Goal: Information Seeking & Learning: Learn about a topic

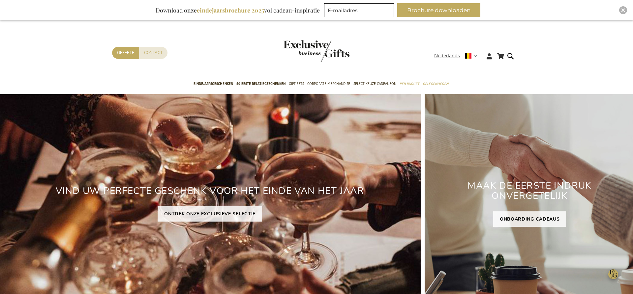
drag, startPoint x: 369, startPoint y: 64, endPoint x: 370, endPoint y: 69, distance: 5.0
click at [369, 65] on div "Contact Offerte" at bounding box center [273, 61] width 322 height 29
click at [373, 82] on span "Select Keuze Cadeaubon" at bounding box center [374, 83] width 43 height 7
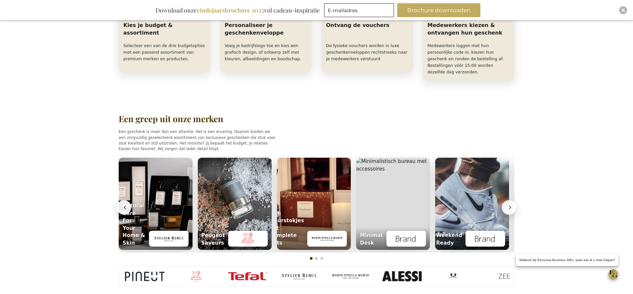
scroll to position [409, 0]
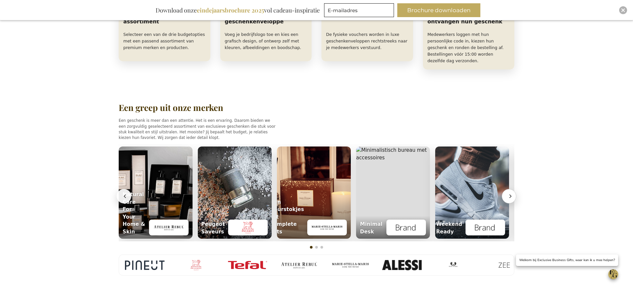
click at [513, 193] on icon "Volgende" at bounding box center [510, 196] width 7 height 7
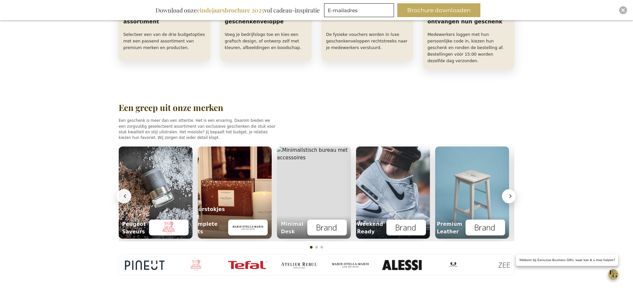
click at [513, 193] on icon "Volgende" at bounding box center [510, 196] width 7 height 7
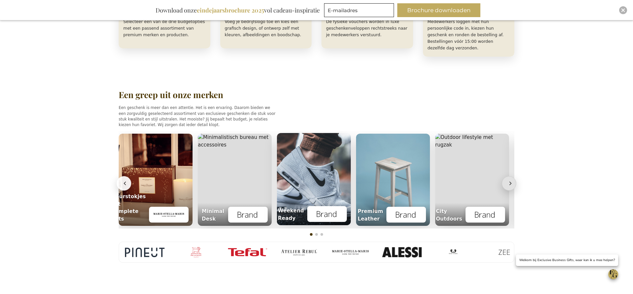
scroll to position [427, 0]
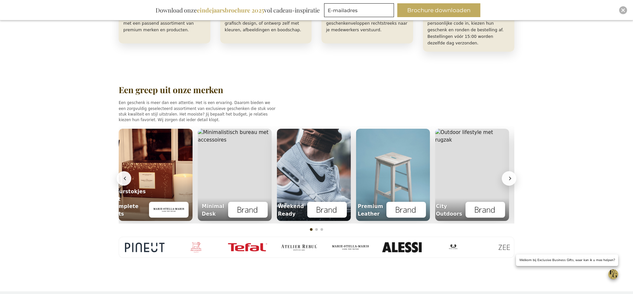
click at [181, 85] on h2 "Een greep uit onze merken" at bounding box center [171, 90] width 105 height 10
click at [167, 102] on p "Een geschenk is meer dan een attentie. Het is een ervaring. Daarom bieden we ee…" at bounding box center [197, 111] width 157 height 23
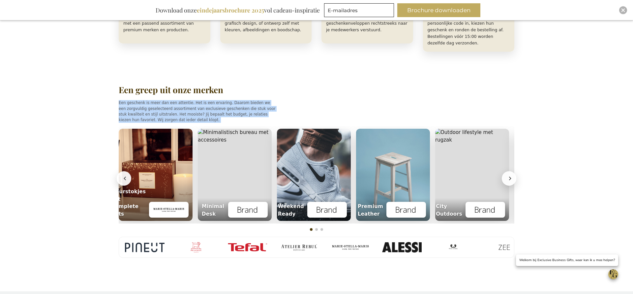
click at [167, 102] on p "Een geschenk is meer dan een attentie. Het is een ervaring. Daarom bieden we ee…" at bounding box center [197, 111] width 157 height 23
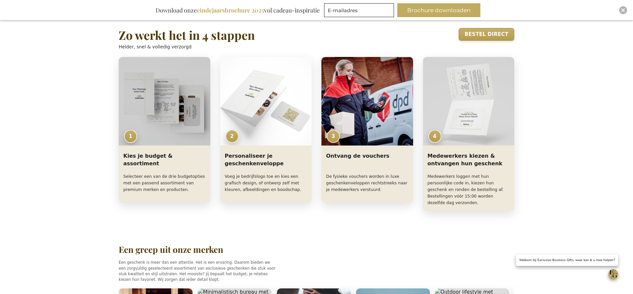
scroll to position [266, 0]
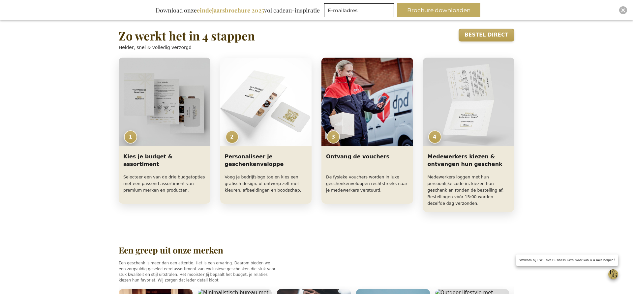
click at [181, 246] on h2 "Een greep uit onze merken" at bounding box center [171, 251] width 105 height 10
copy h2 "Een greep uit onze merken"
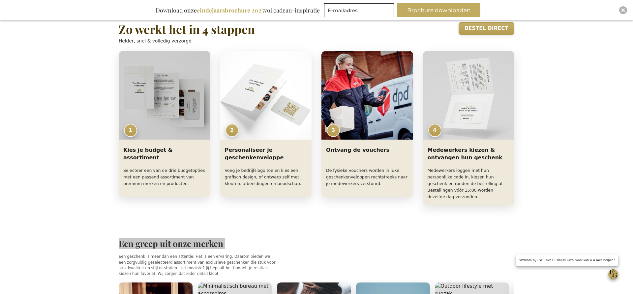
scroll to position [201, 0]
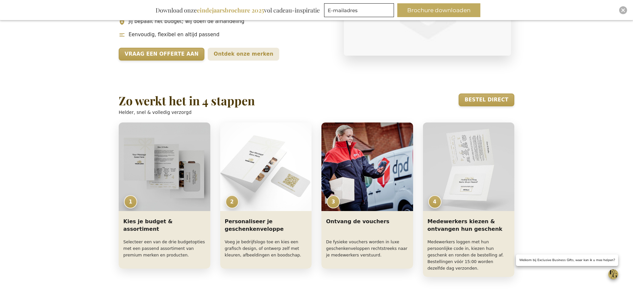
click at [190, 102] on h2 "Zo werkt het in 4 stappen" at bounding box center [187, 100] width 136 height 13
copy h2 "Zo werkt het in 4 stappen"
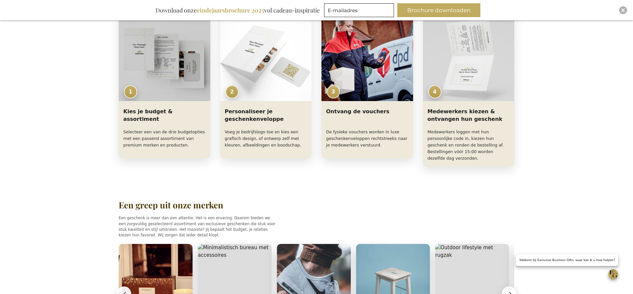
scroll to position [336, 0]
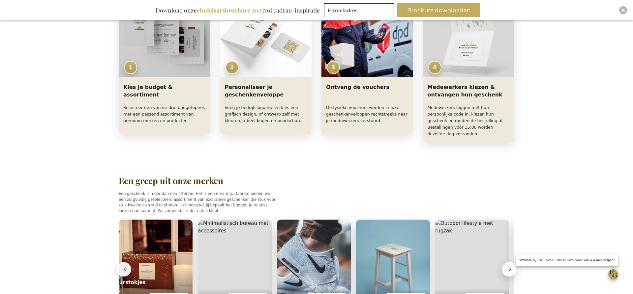
click at [135, 199] on p "Een geschenk is meer dan een attentie. Het is een ervaring. Daarom bieden we ee…" at bounding box center [197, 202] width 157 height 23
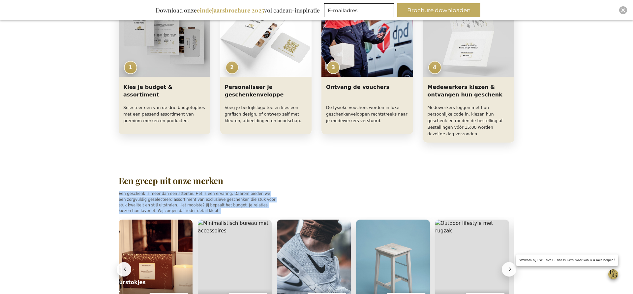
click at [135, 199] on p "Een geschenk is meer dan een attentie. Het is een ervaring. Daarom bieden we ee…" at bounding box center [197, 202] width 157 height 23
copy p "Een geschenk is meer dan een attentie. Het is een ervaring. Daarom bieden we ee…"
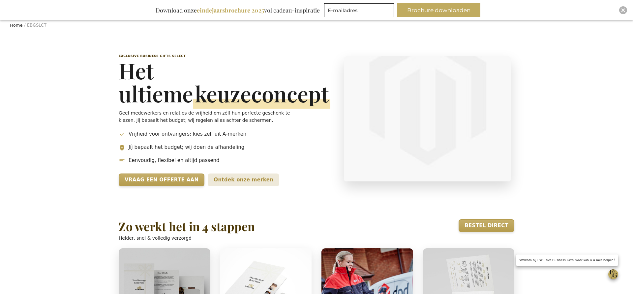
scroll to position [74, 0]
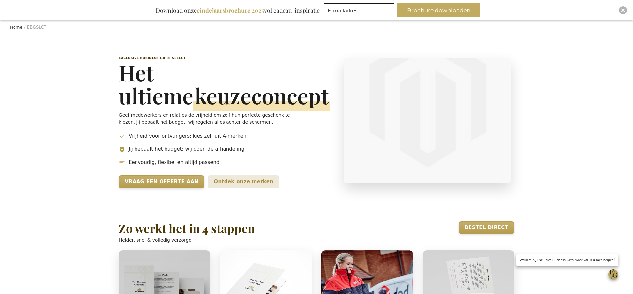
click at [142, 240] on p "Helder, snel & volledig verzorgd" at bounding box center [187, 240] width 136 height 7
copy p "Helder, snel & volledig verzorgd"
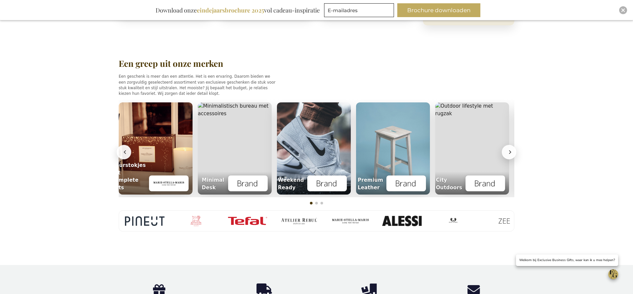
scroll to position [455, 0]
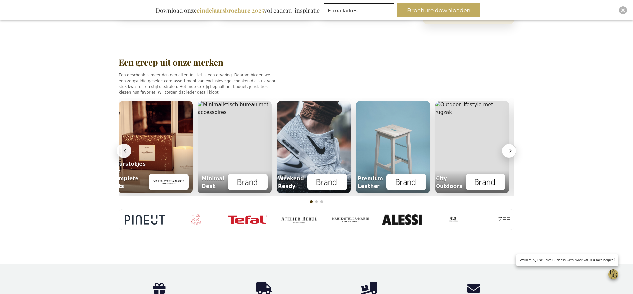
click at [504, 146] on button "Volgende" at bounding box center [509, 151] width 15 height 15
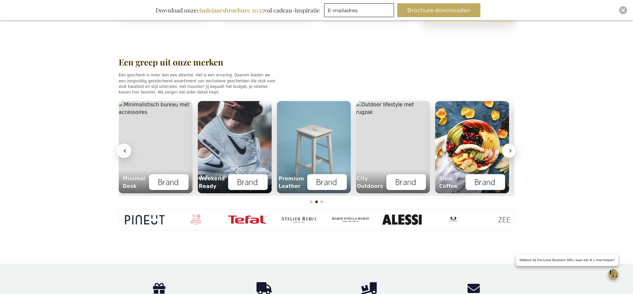
click at [504, 146] on button "Volgende" at bounding box center [509, 151] width 15 height 15
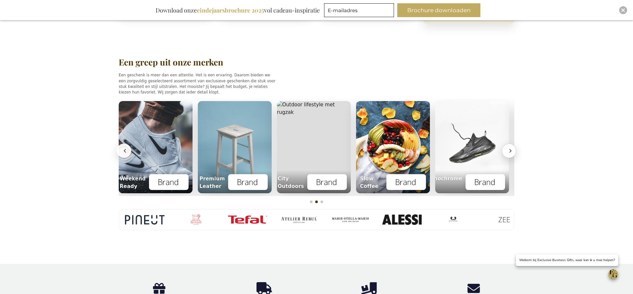
click at [504, 146] on button "Volgende" at bounding box center [509, 151] width 15 height 15
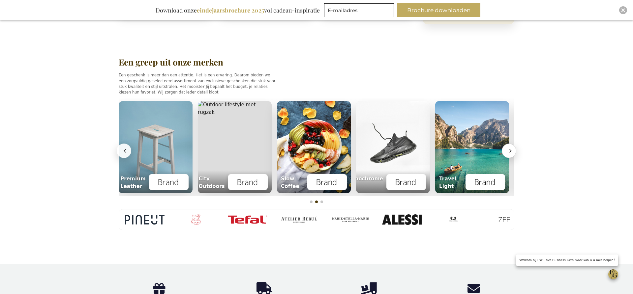
click at [504, 146] on button "Volgende" at bounding box center [509, 151] width 15 height 15
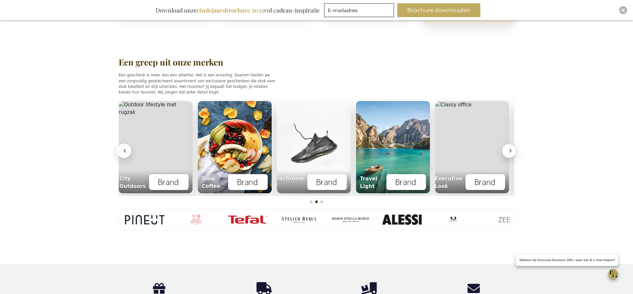
click at [504, 146] on button "Volgende" at bounding box center [509, 151] width 15 height 15
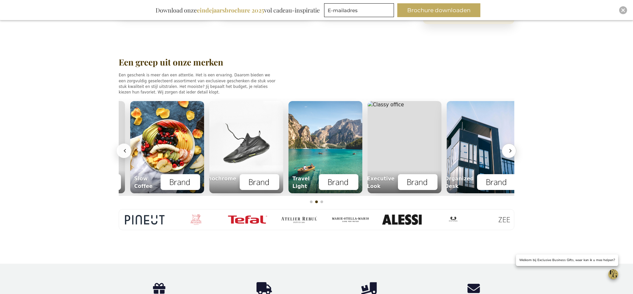
scroll to position [0, 551]
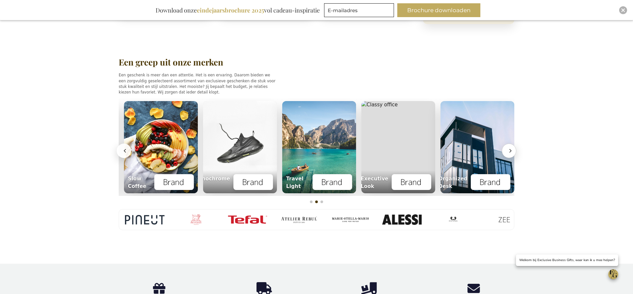
click at [503, 146] on button "Volgende" at bounding box center [509, 151] width 15 height 15
click at [505, 146] on button "Volgende" at bounding box center [509, 151] width 15 height 15
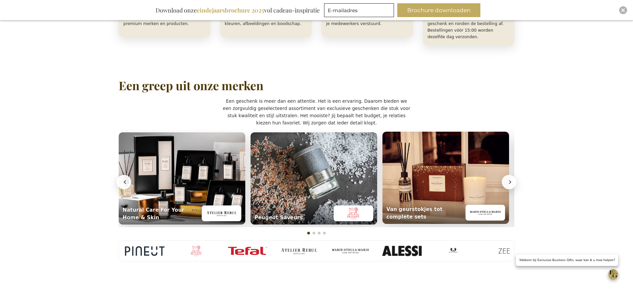
scroll to position [436, 0]
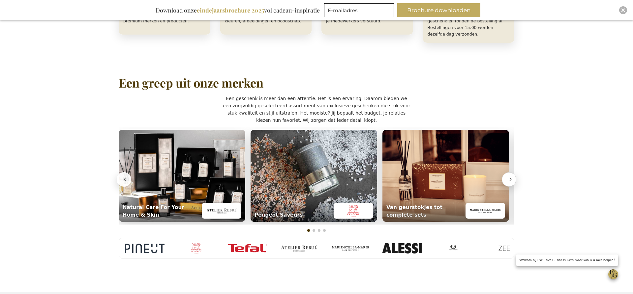
click at [507, 176] on icon "Volgende" at bounding box center [510, 179] width 7 height 7
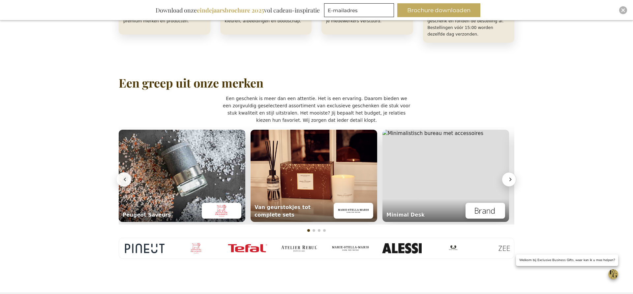
click at [507, 176] on icon "Volgende" at bounding box center [510, 179] width 7 height 7
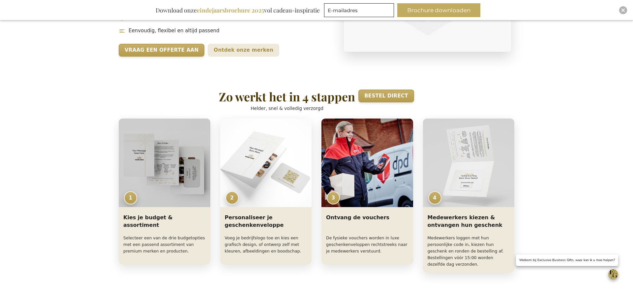
scroll to position [90, 0]
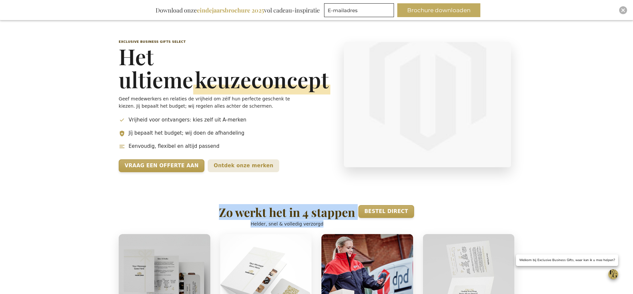
drag, startPoint x: 207, startPoint y: 209, endPoint x: 336, endPoint y: 225, distance: 129.6
click at [337, 226] on div "Zo werkt het in 4 stappen Helder, snel & volledig verzorgd Bestel direct" at bounding box center [317, 216] width 396 height 22
copy div "Zo werkt het in 4 stappen Helder, snel & volledig verzorgd"
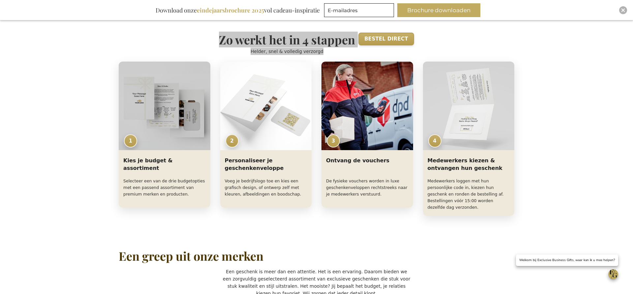
scroll to position [294, 0]
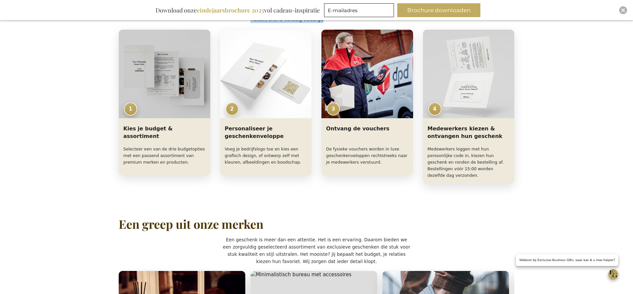
click at [168, 219] on h2 "Een greep uit onze merken" at bounding box center [191, 224] width 145 height 13
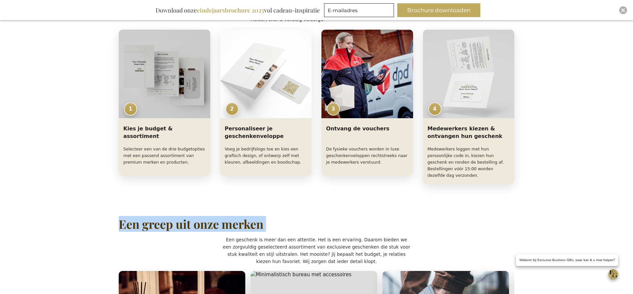
click at [169, 219] on h2 "Een greep uit onze merken" at bounding box center [191, 224] width 145 height 13
copy h2 "Een greep uit onze merken"
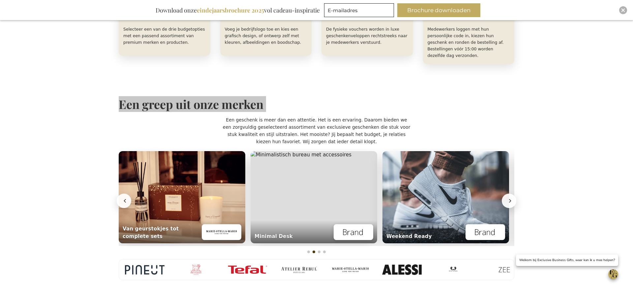
scroll to position [420, 0]
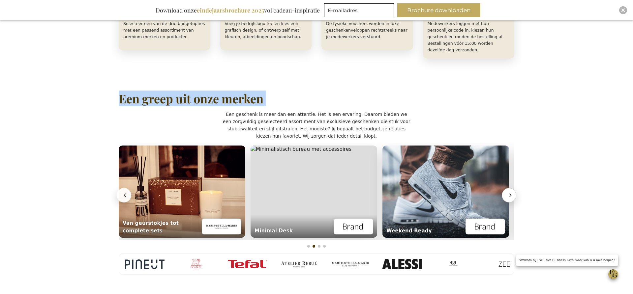
click at [510, 192] on icon "Volgende" at bounding box center [510, 195] width 7 height 7
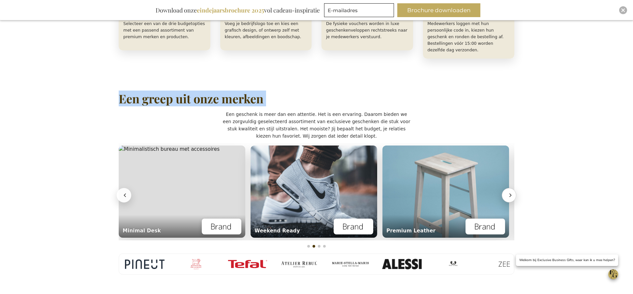
click at [509, 192] on icon "Volgende" at bounding box center [510, 195] width 7 height 7
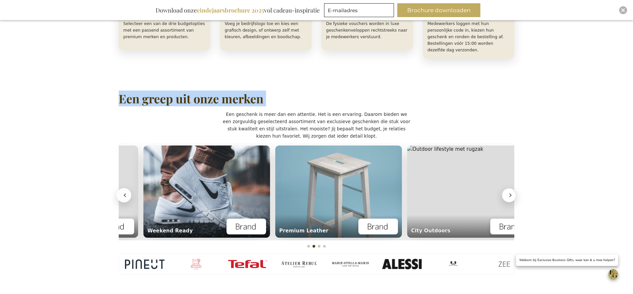
scroll to position [0, 530]
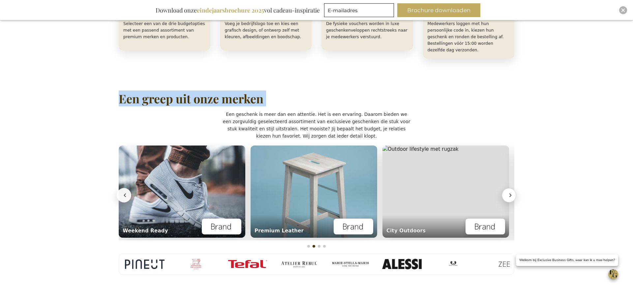
click at [509, 192] on icon "Volgende" at bounding box center [510, 195] width 7 height 7
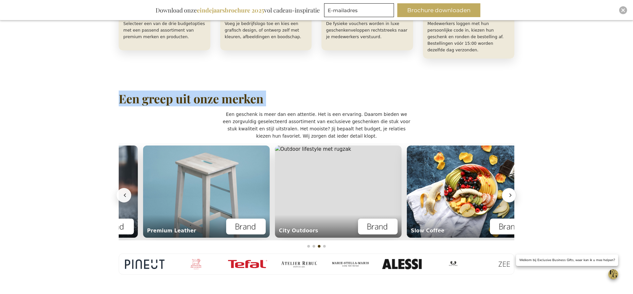
scroll to position [0, 662]
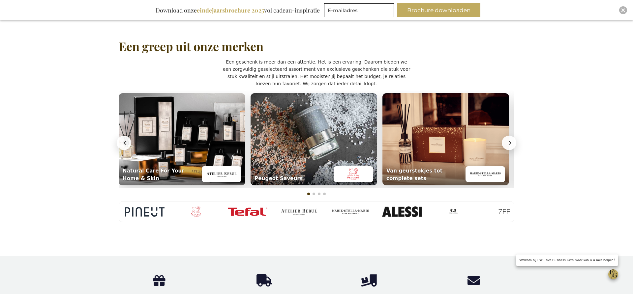
scroll to position [478, 0]
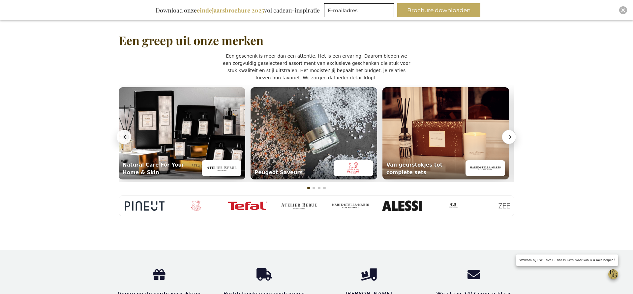
click at [509, 134] on icon "Volgende" at bounding box center [510, 137] width 7 height 7
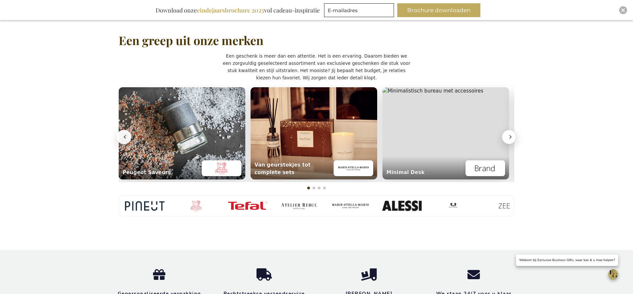
click at [508, 134] on icon "Volgende" at bounding box center [510, 137] width 7 height 7
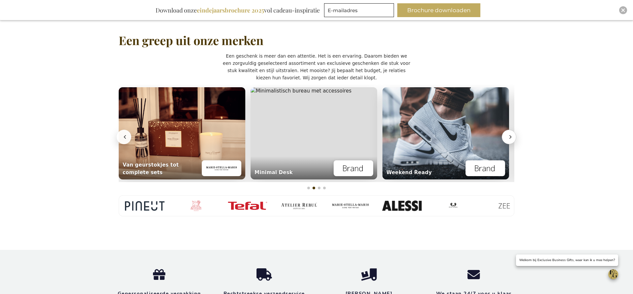
click at [508, 134] on icon "Volgende" at bounding box center [510, 137] width 7 height 7
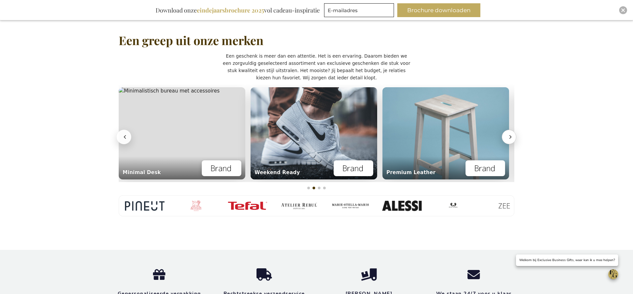
click at [508, 134] on icon "Volgende" at bounding box center [510, 137] width 7 height 7
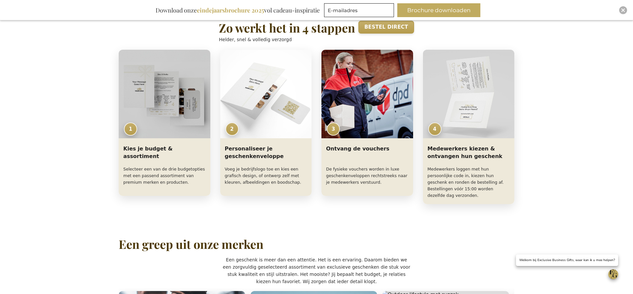
scroll to position [275, 0]
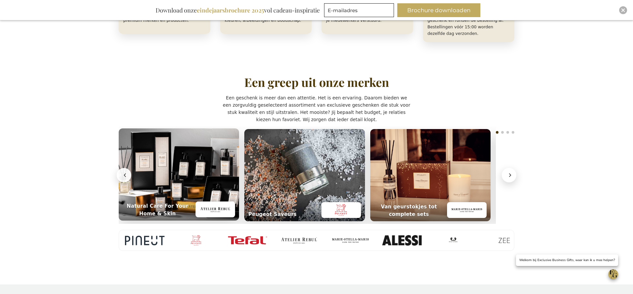
scroll to position [447, 0]
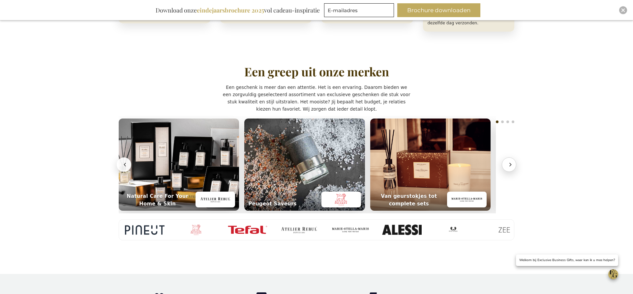
click at [511, 162] on icon "Volgende" at bounding box center [510, 165] width 7 height 7
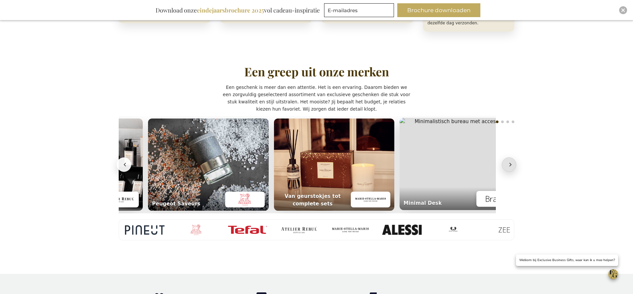
scroll to position [0, 128]
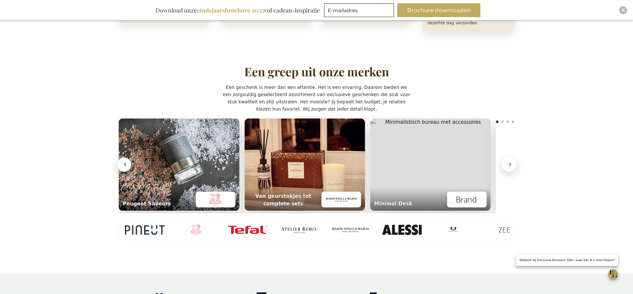
click at [125, 162] on icon "Vorige" at bounding box center [125, 165] width 7 height 7
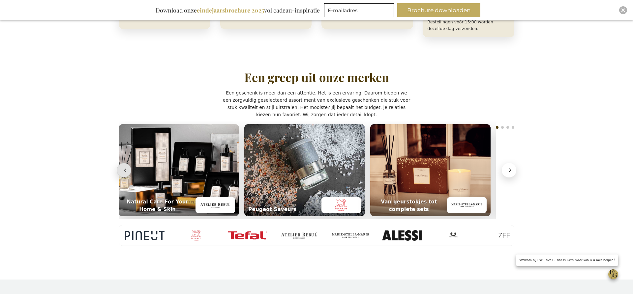
scroll to position [442, 0]
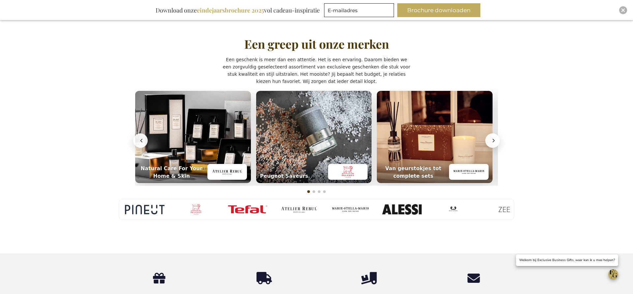
scroll to position [476, 0]
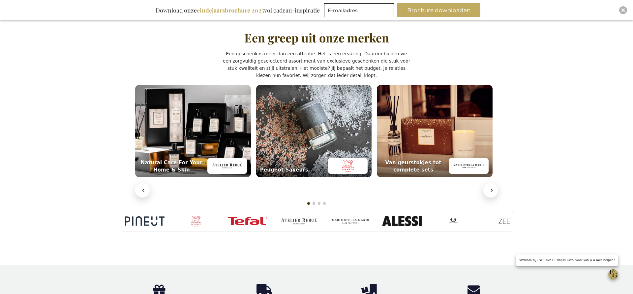
scroll to position [476, 0]
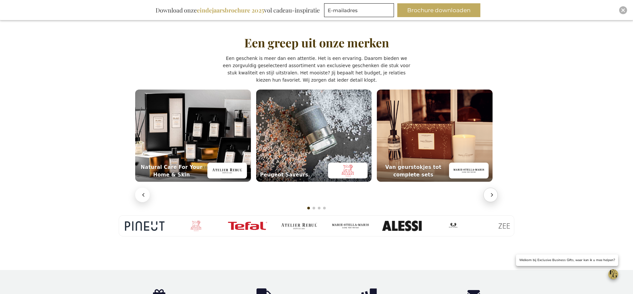
click at [490, 192] on icon "Volgende" at bounding box center [492, 195] width 7 height 7
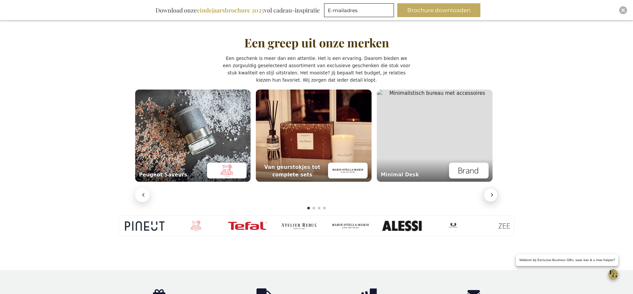
click at [490, 192] on icon "Volgende" at bounding box center [492, 195] width 7 height 7
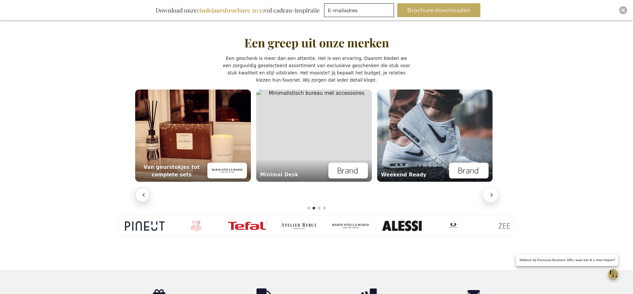
click at [139, 191] on button "Vorige" at bounding box center [142, 195] width 15 height 15
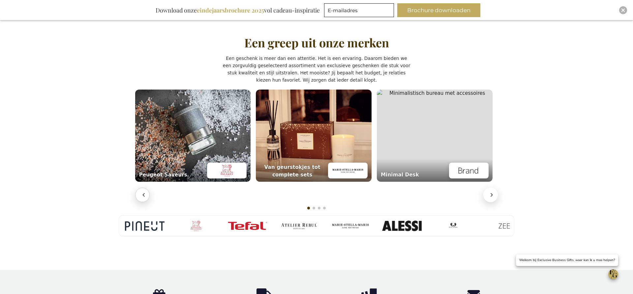
click at [140, 191] on button "Vorige" at bounding box center [142, 195] width 15 height 15
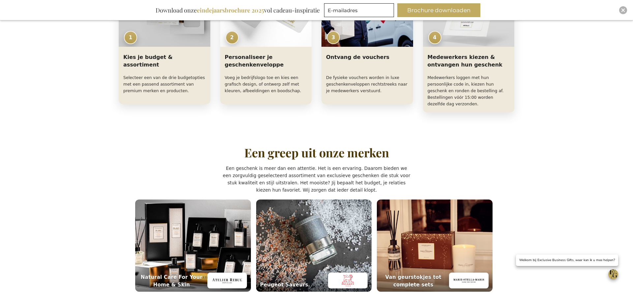
scroll to position [360, 0]
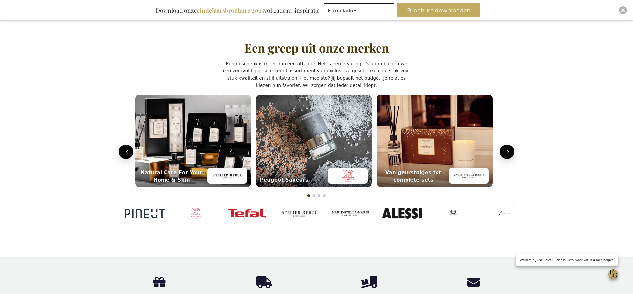
scroll to position [476, 0]
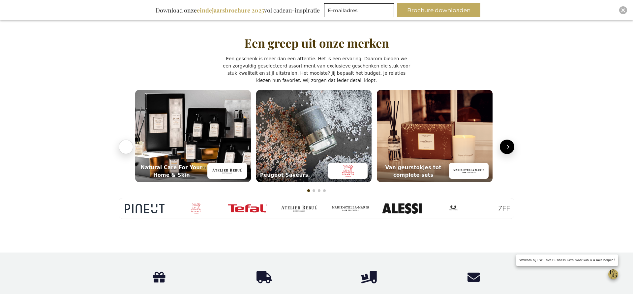
click at [127, 144] on icon "Vorige" at bounding box center [127, 147] width 7 height 7
click at [509, 144] on icon "Volgende" at bounding box center [508, 147] width 7 height 7
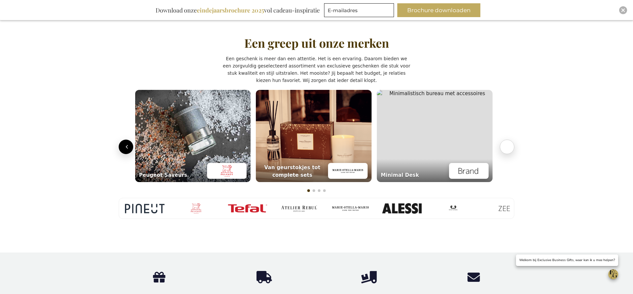
click at [509, 144] on icon "Volgende" at bounding box center [508, 147] width 7 height 7
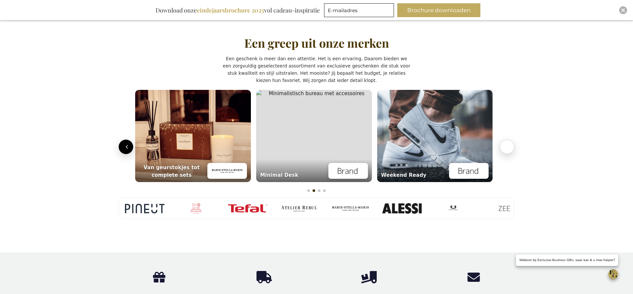
click at [509, 144] on button "Volgende" at bounding box center [507, 147] width 15 height 15
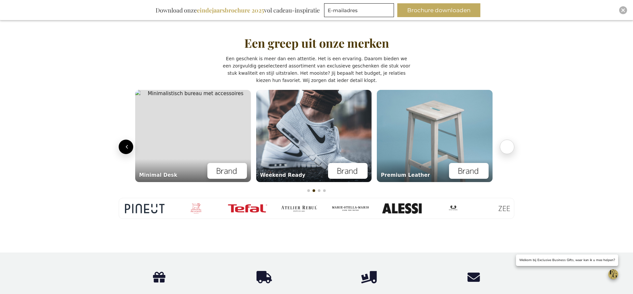
click at [509, 144] on button "Volgende" at bounding box center [507, 147] width 15 height 15
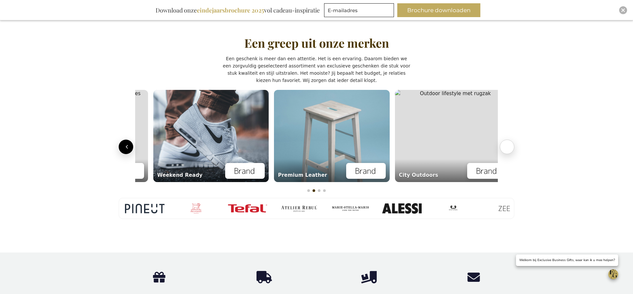
scroll to position [0, 486]
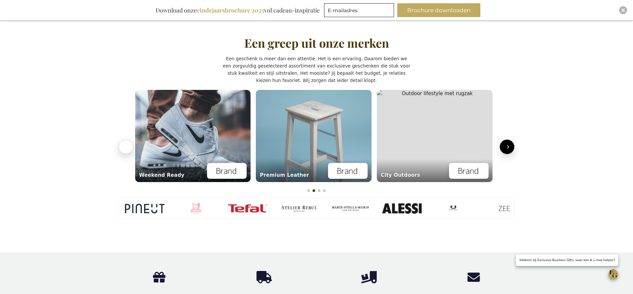
click at [125, 144] on icon "Vorige" at bounding box center [127, 147] width 7 height 7
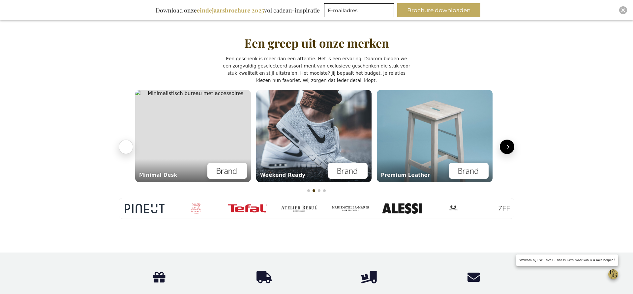
click at [124, 144] on icon "Vorige" at bounding box center [127, 147] width 7 height 7
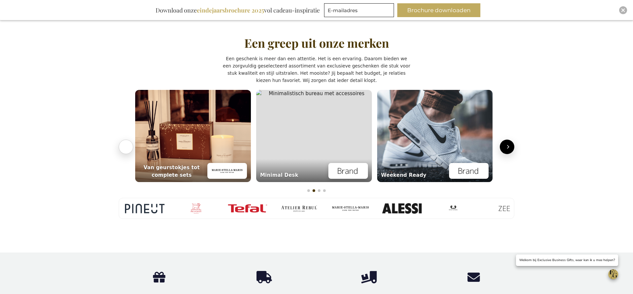
click at [124, 144] on icon "Vorige" at bounding box center [127, 147] width 7 height 7
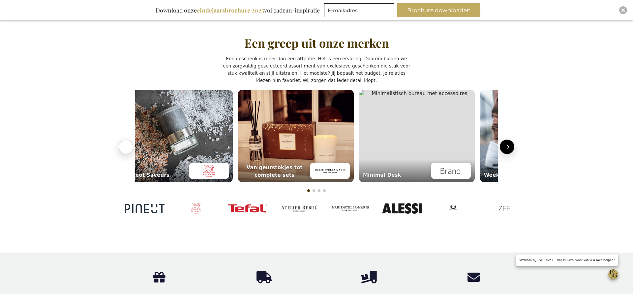
scroll to position [0, 124]
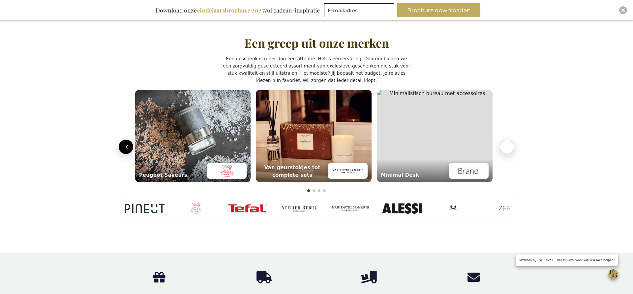
click at [507, 144] on icon "Volgende" at bounding box center [508, 147] width 7 height 7
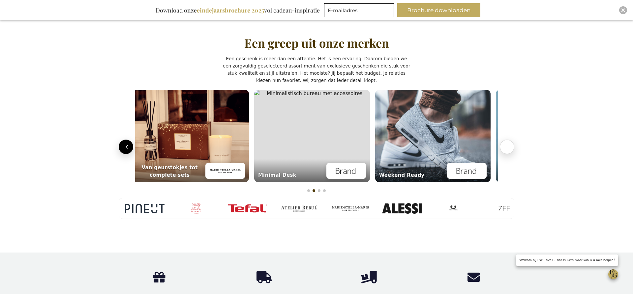
click at [507, 144] on icon "Volgende" at bounding box center [508, 147] width 7 height 7
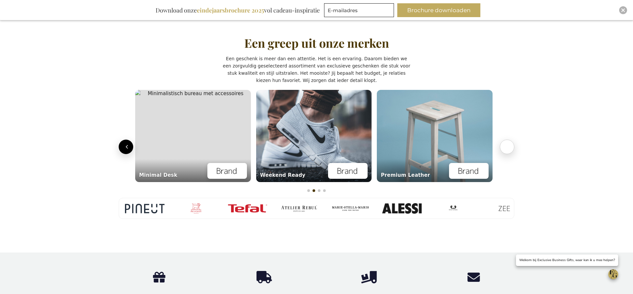
click at [507, 144] on icon "Volgende" at bounding box center [508, 147] width 7 height 7
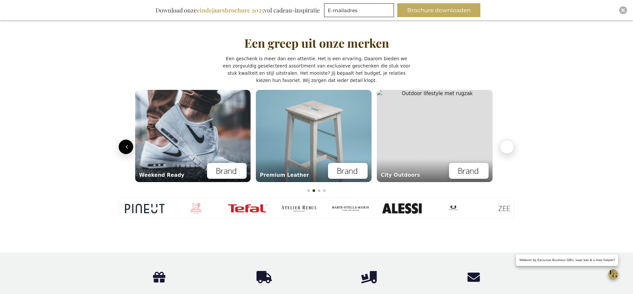
click at [507, 144] on icon "Volgende" at bounding box center [508, 147] width 7 height 7
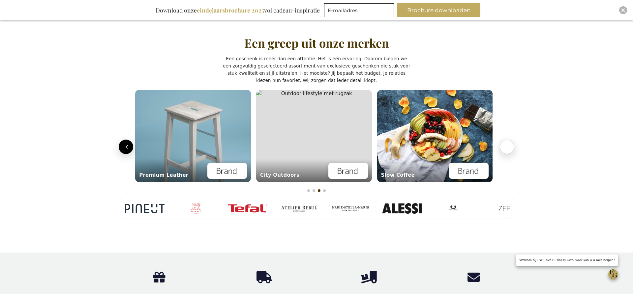
click at [507, 144] on icon "Volgende" at bounding box center [508, 147] width 7 height 7
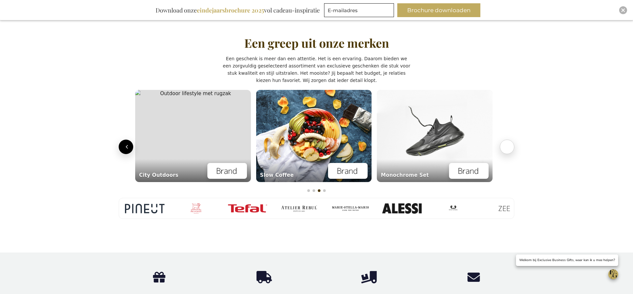
click at [507, 144] on icon "Volgende" at bounding box center [508, 147] width 7 height 7
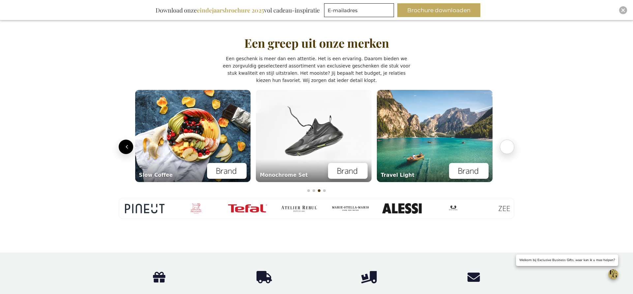
click at [507, 144] on icon "Volgende" at bounding box center [508, 147] width 7 height 7
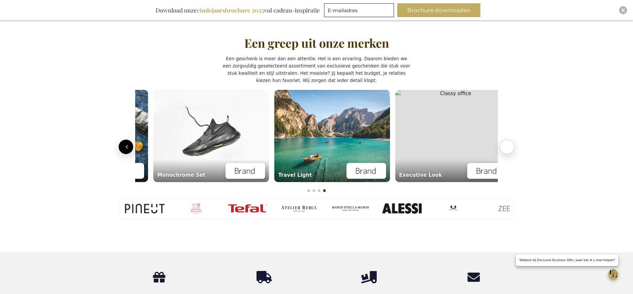
scroll to position [0, 970]
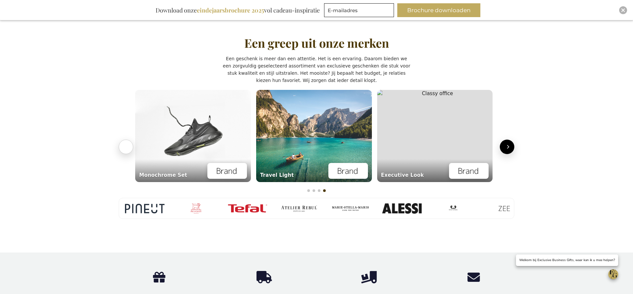
click at [127, 145] on icon "Vorige" at bounding box center [128, 146] width 2 height 3
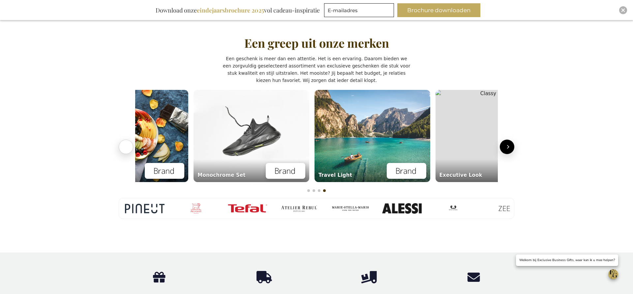
click at [127, 145] on icon "Vorige" at bounding box center [128, 146] width 2 height 3
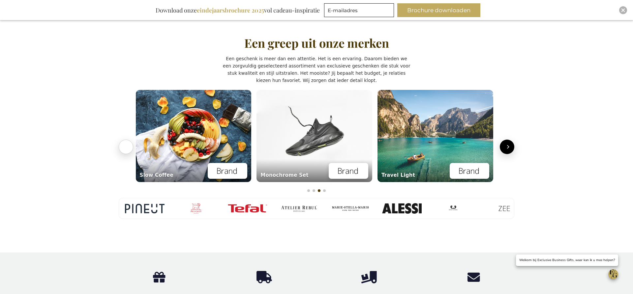
click at [127, 145] on icon "Vorige" at bounding box center [128, 146] width 2 height 3
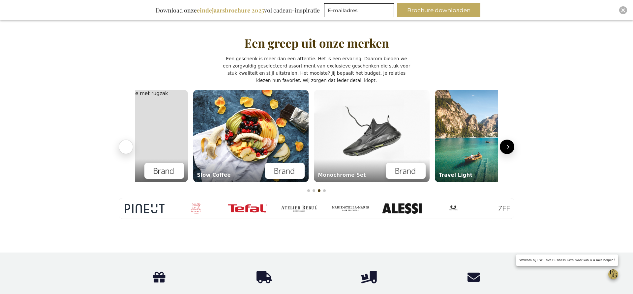
click at [127, 145] on icon "Vorige" at bounding box center [128, 146] width 2 height 3
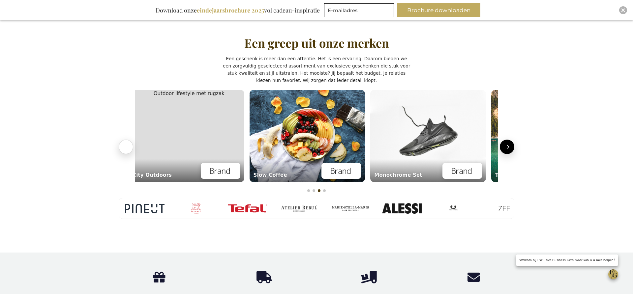
click at [127, 145] on icon "Vorige" at bounding box center [128, 146] width 2 height 3
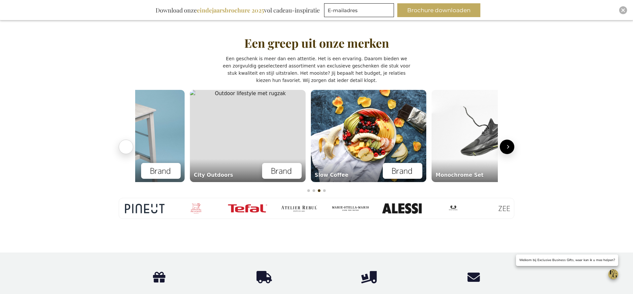
click at [127, 145] on icon "Vorige" at bounding box center [128, 146] width 2 height 3
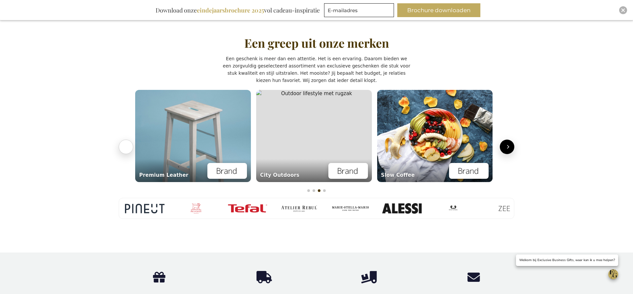
click at [127, 145] on icon "Vorige" at bounding box center [128, 146] width 2 height 3
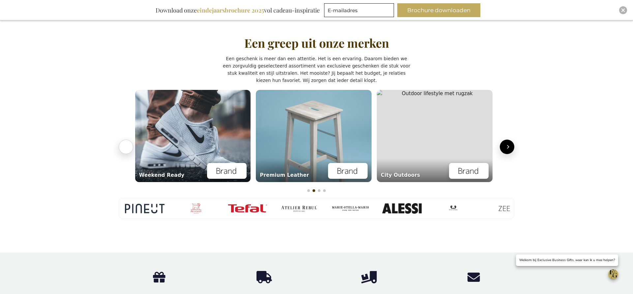
click at [127, 145] on icon "Vorige" at bounding box center [128, 146] width 2 height 3
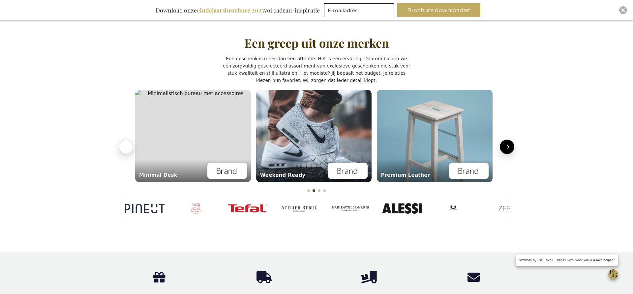
click at [127, 145] on icon "Vorige" at bounding box center [128, 146] width 2 height 3
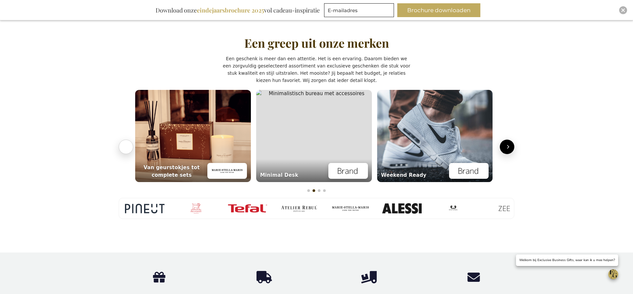
click at [127, 145] on icon "Vorige" at bounding box center [128, 146] width 2 height 3
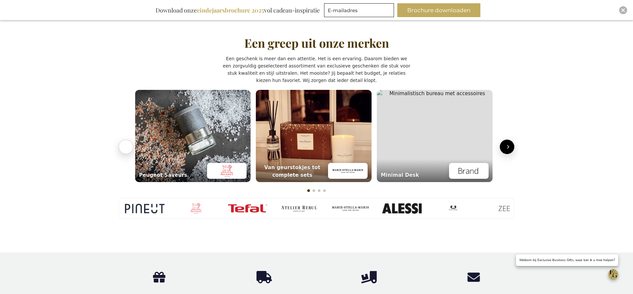
click at [127, 145] on icon "Vorige" at bounding box center [128, 146] width 2 height 3
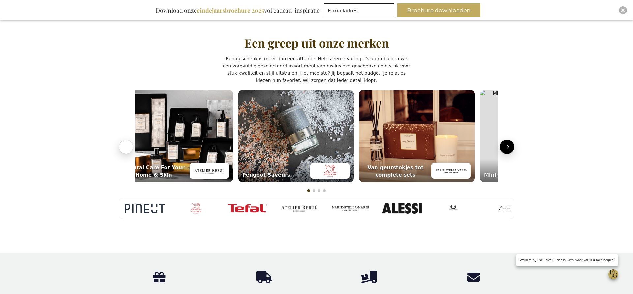
scroll to position [0, 3]
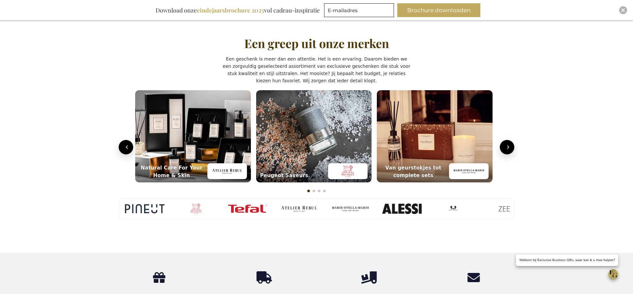
scroll to position [476, 0]
click at [125, 144] on icon "Vorige" at bounding box center [127, 147] width 7 height 7
click at [508, 145] on button "Volgende" at bounding box center [507, 147] width 15 height 15
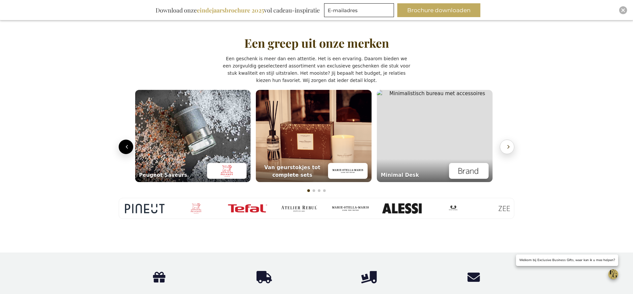
click at [508, 145] on button "Volgende" at bounding box center [507, 147] width 15 height 15
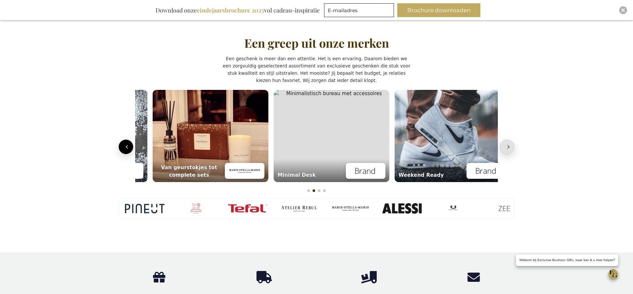
scroll to position [0, 244]
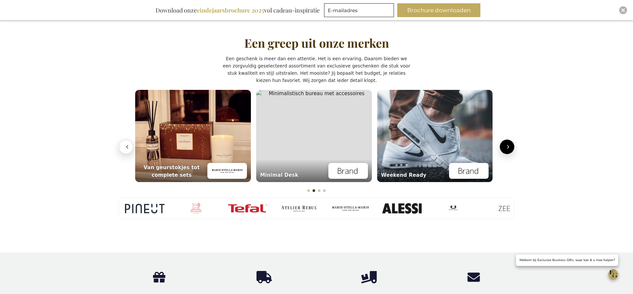
click at [124, 144] on icon "Vorige" at bounding box center [127, 147] width 7 height 7
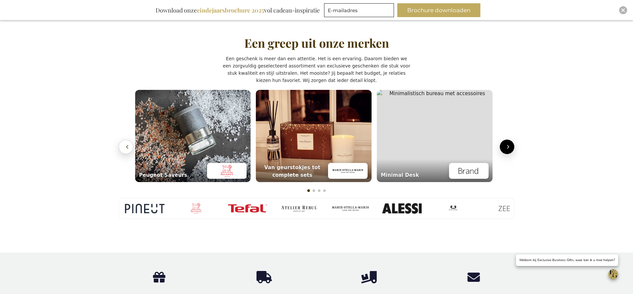
click at [124, 144] on icon "Vorige" at bounding box center [127, 147] width 7 height 7
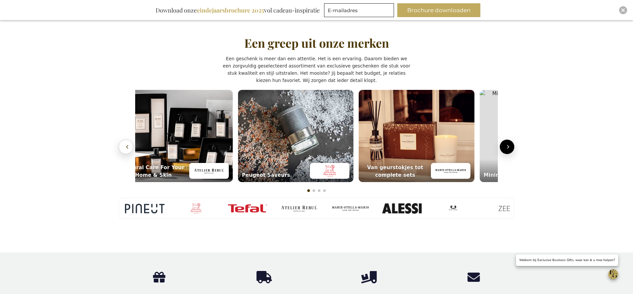
scroll to position [0, 3]
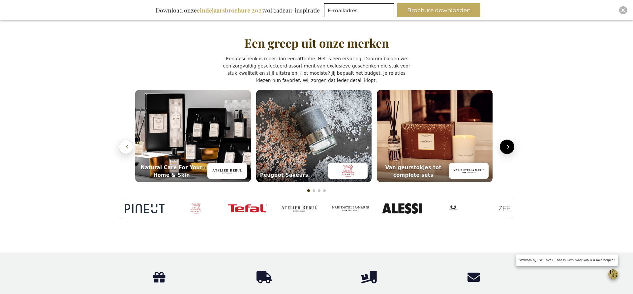
click at [124, 144] on icon "Vorige" at bounding box center [127, 147] width 7 height 7
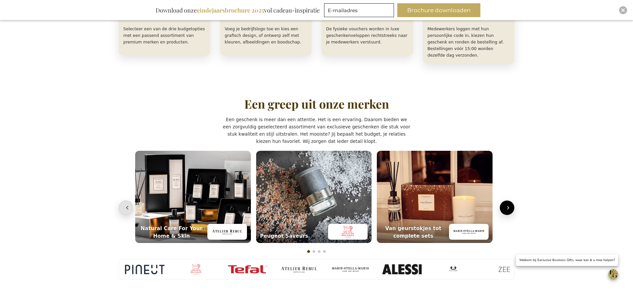
scroll to position [417, 0]
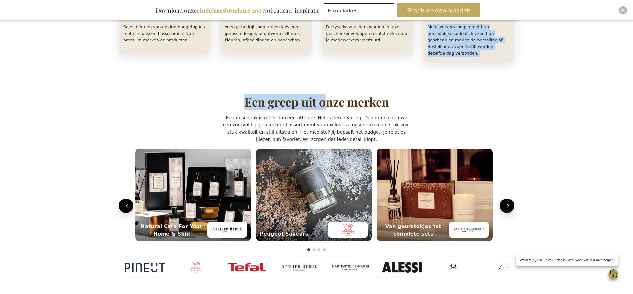
drag, startPoint x: 329, startPoint y: 63, endPoint x: 314, endPoint y: 74, distance: 18.9
click at [324, 96] on main "Zo werkt het in 4 stappen Helder, snel & volledig verzorgd Bestel direct 1 Kies…" at bounding box center [316, 78] width 409 height 433
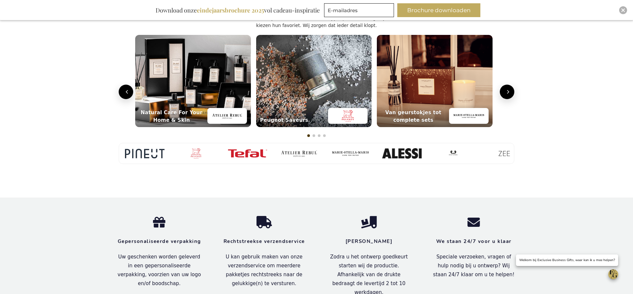
scroll to position [532, 0]
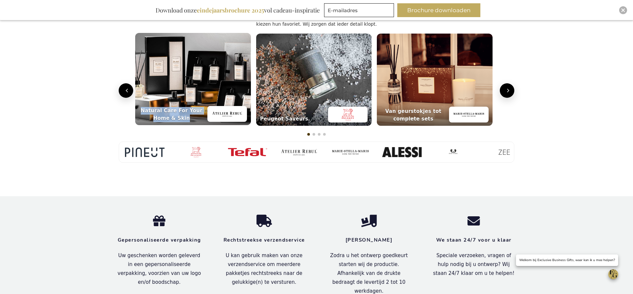
copy div "Natural Care For Your Home & Skin"
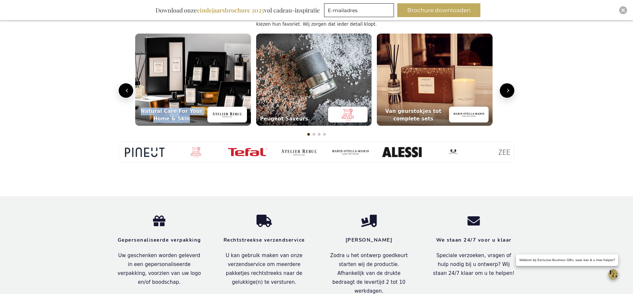
drag, startPoint x: 191, startPoint y: 111, endPoint x: 320, endPoint y: 130, distance: 131.0
click at [143, 108] on div "Natural Care For Your Home & Skin" at bounding box center [171, 115] width 65 height 15
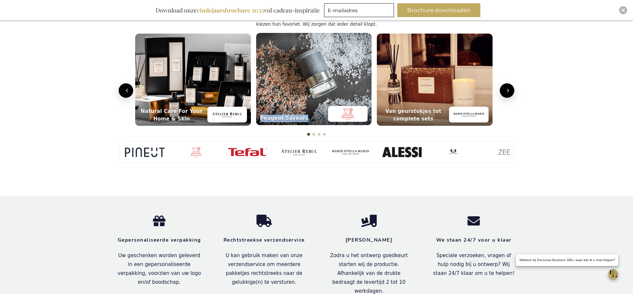
copy div "Peugeot Saveurs"
drag, startPoint x: 260, startPoint y: 112, endPoint x: 590, endPoint y: 179, distance: 337.0
click at [313, 113] on div "Peugeot Saveurs" at bounding box center [314, 114] width 116 height 23
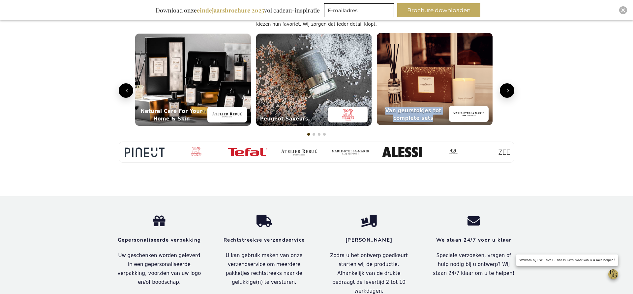
copy div "Van geurstokjes tot complete sets"
drag, startPoint x: 387, startPoint y: 105, endPoint x: 517, endPoint y: 153, distance: 138.7
click at [432, 117] on div "Van geurstokjes tot complete sets" at bounding box center [435, 114] width 116 height 23
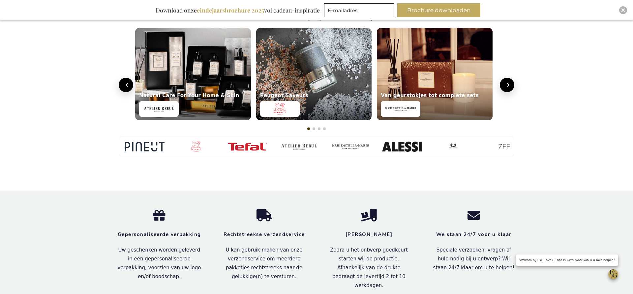
scroll to position [531, 0]
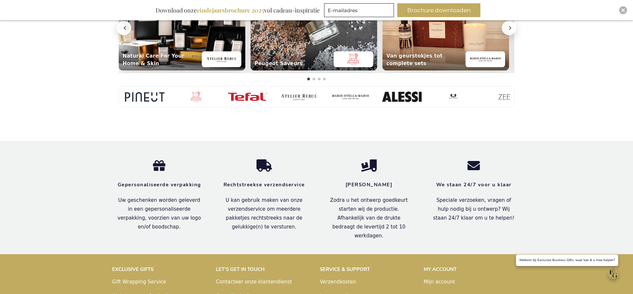
scroll to position [589, 0]
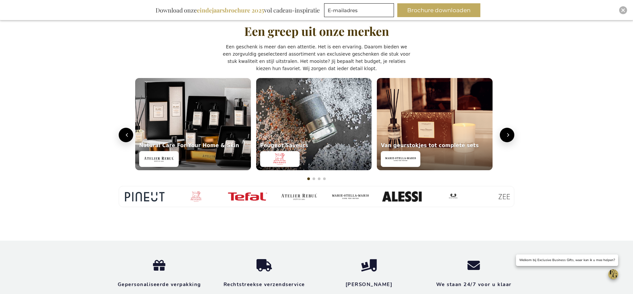
scroll to position [488, 0]
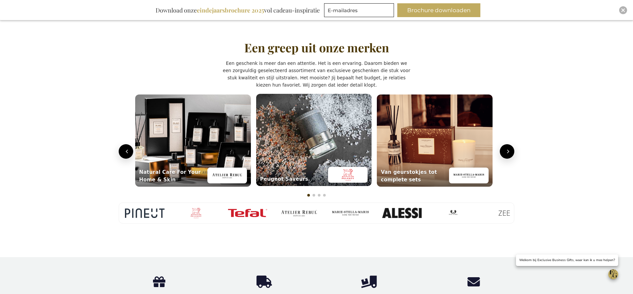
scroll to position [474, 0]
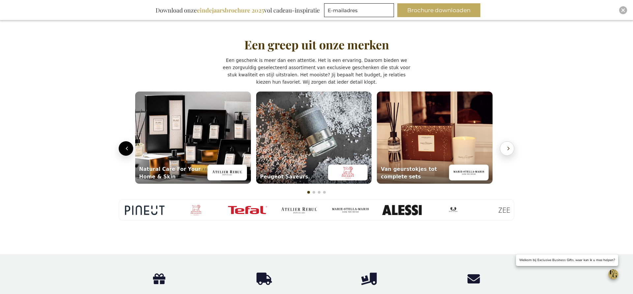
click at [507, 145] on icon "Volgende" at bounding box center [508, 148] width 7 height 7
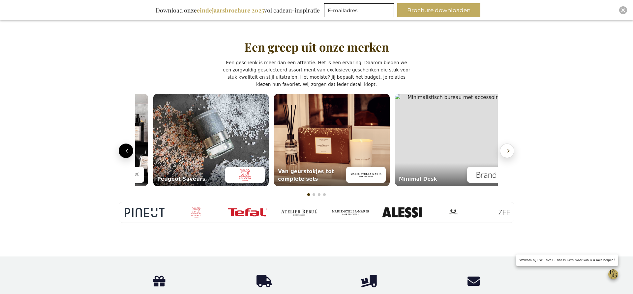
scroll to position [0, 124]
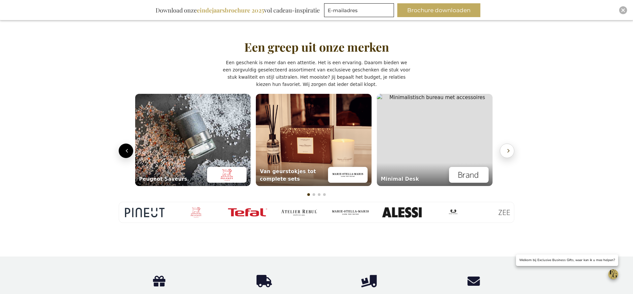
click at [507, 148] on icon "Volgende" at bounding box center [508, 151] width 7 height 7
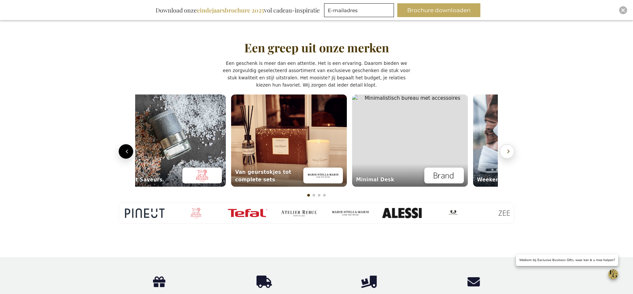
scroll to position [0, 244]
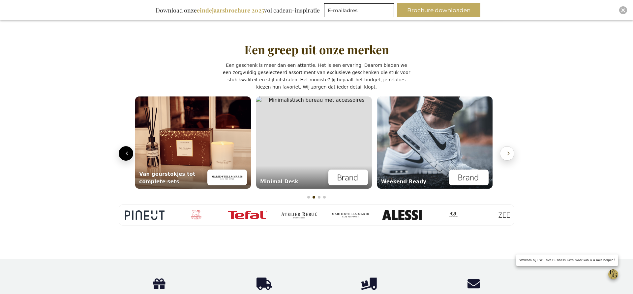
click at [507, 146] on button "Volgende" at bounding box center [507, 153] width 15 height 15
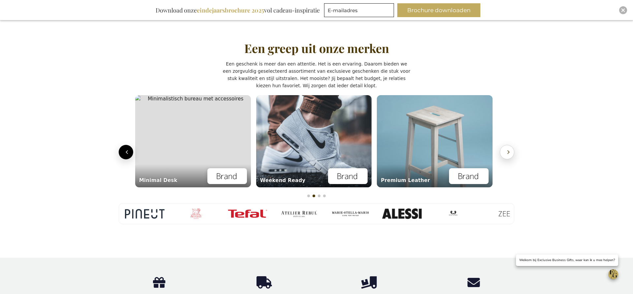
click at [507, 149] on icon "Volgende" at bounding box center [508, 152] width 7 height 7
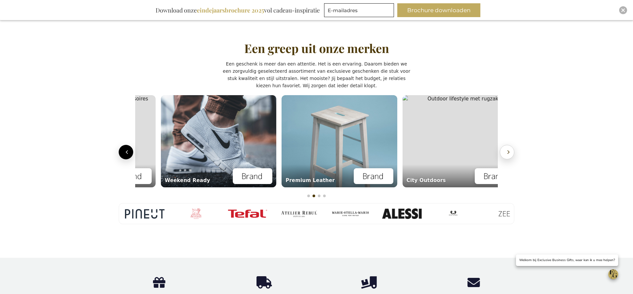
scroll to position [0, 486]
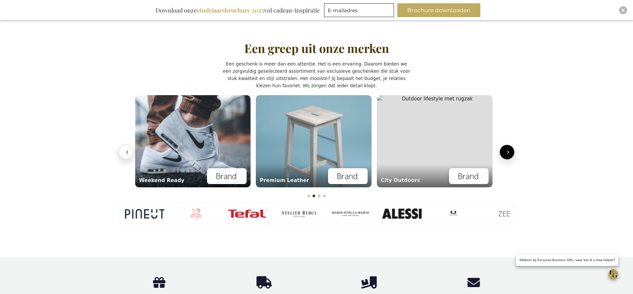
click at [128, 145] on button "Vorige" at bounding box center [126, 152] width 15 height 15
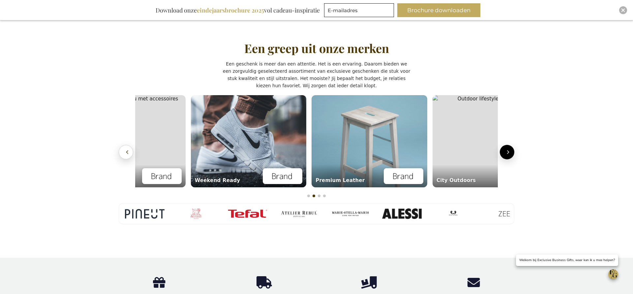
click at [128, 145] on button "Vorige" at bounding box center [126, 152] width 15 height 15
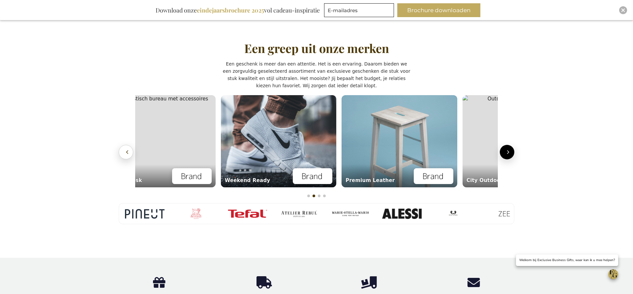
click at [128, 145] on button "Vorige" at bounding box center [126, 152] width 15 height 15
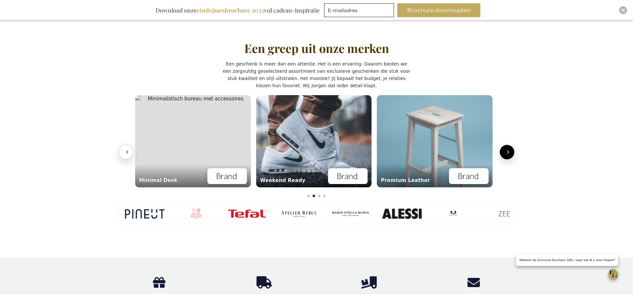
click at [128, 145] on button "Vorige" at bounding box center [126, 152] width 15 height 15
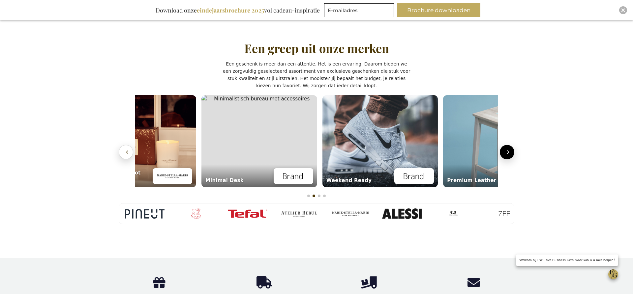
click at [128, 145] on button "Vorige" at bounding box center [126, 152] width 15 height 15
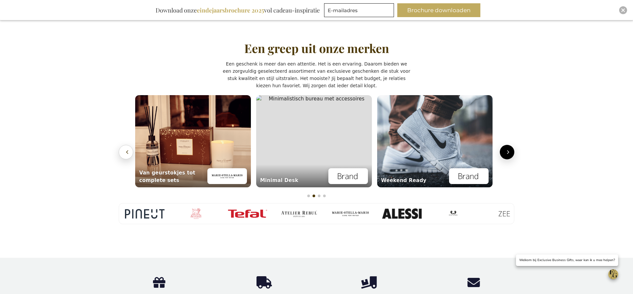
click at [128, 145] on button "Vorige" at bounding box center [126, 152] width 15 height 15
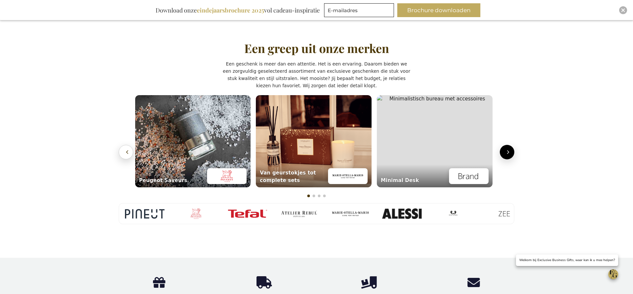
click at [128, 145] on button "Vorige" at bounding box center [126, 152] width 15 height 15
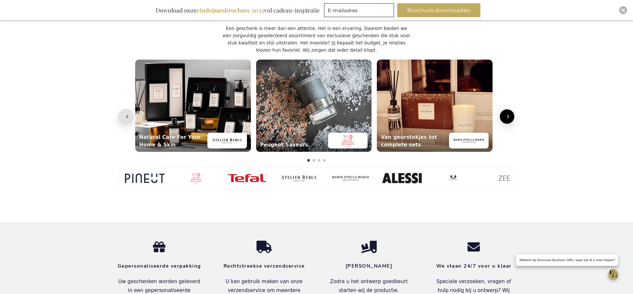
scroll to position [506, 0]
click at [502, 112] on button "Volgende" at bounding box center [507, 116] width 15 height 15
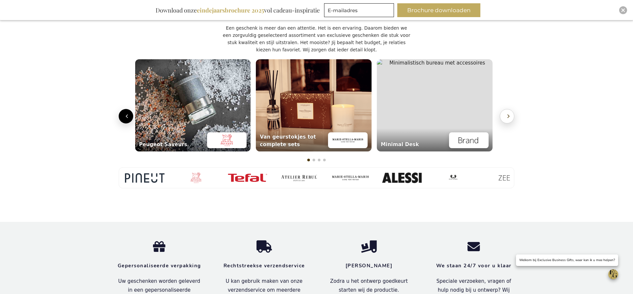
click at [503, 111] on button "Volgende" at bounding box center [507, 116] width 15 height 15
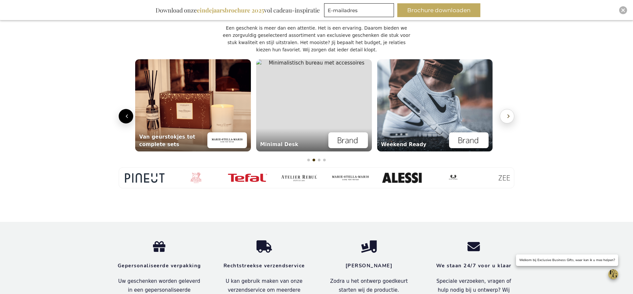
click at [504, 111] on button "Volgende" at bounding box center [507, 116] width 15 height 15
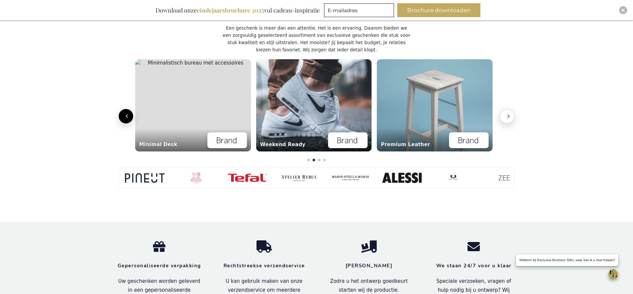
click at [504, 111] on button "Volgende" at bounding box center [507, 116] width 15 height 15
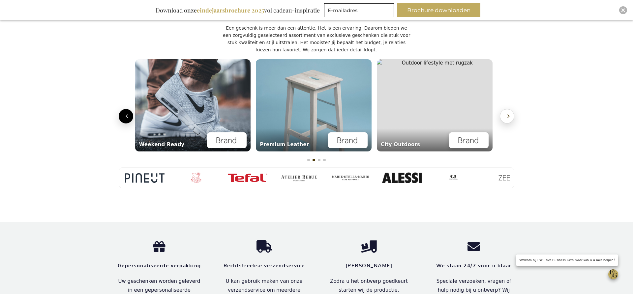
click at [504, 111] on button "Volgende" at bounding box center [507, 116] width 15 height 15
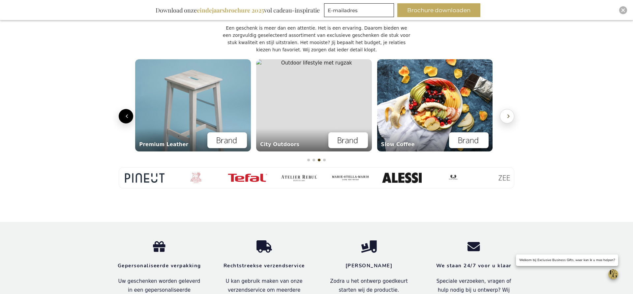
click at [504, 112] on button "Volgende" at bounding box center [507, 116] width 15 height 15
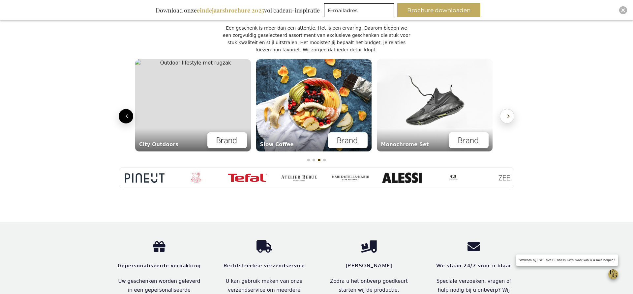
click at [504, 112] on button "Volgende" at bounding box center [507, 116] width 15 height 15
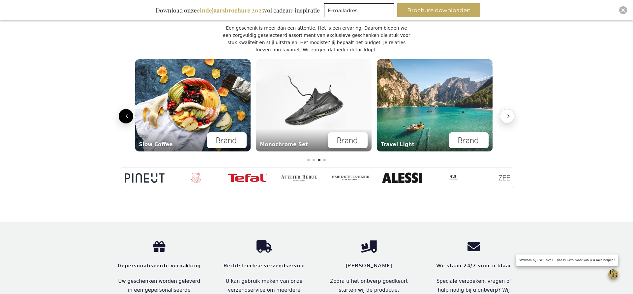
click at [504, 112] on button "Volgende" at bounding box center [507, 116] width 15 height 15
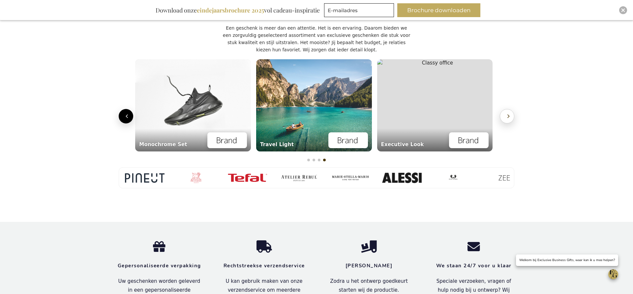
click at [504, 112] on button "Volgende" at bounding box center [507, 116] width 15 height 15
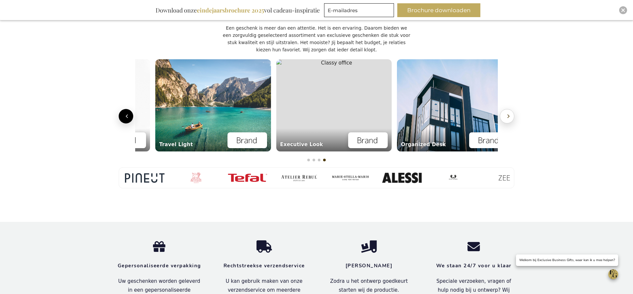
scroll to position [0, 1085]
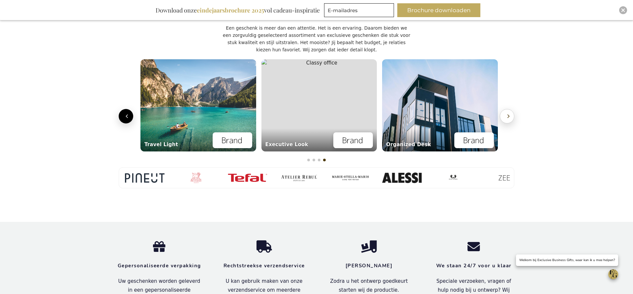
click at [504, 112] on button "Volgende" at bounding box center [507, 116] width 15 height 15
click at [505, 113] on icon "Volgende" at bounding box center [508, 116] width 7 height 7
click at [127, 115] on icon "Vorige" at bounding box center [128, 116] width 2 height 3
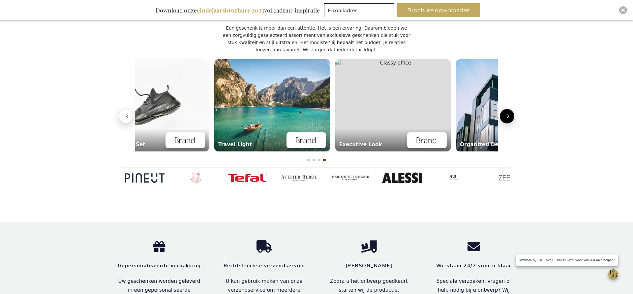
click at [127, 115] on icon "Vorige" at bounding box center [128, 116] width 2 height 3
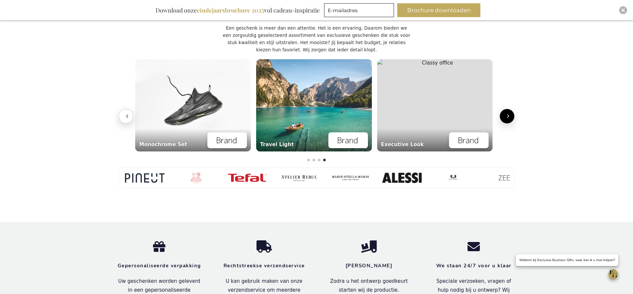
click at [127, 115] on icon "Vorige" at bounding box center [128, 116] width 2 height 3
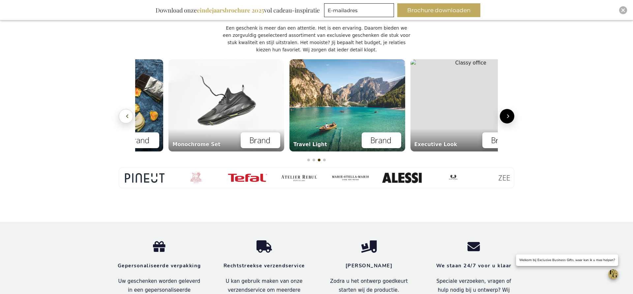
click at [127, 115] on icon "Vorige" at bounding box center [128, 116] width 2 height 3
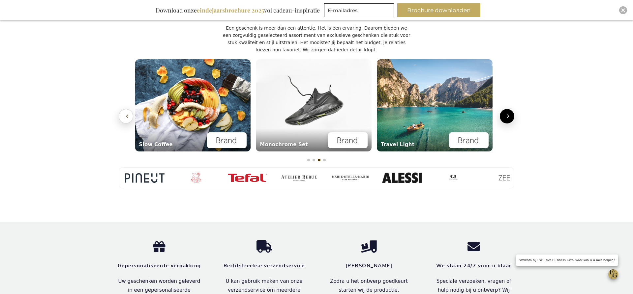
click at [127, 115] on icon "Vorige" at bounding box center [128, 116] width 2 height 3
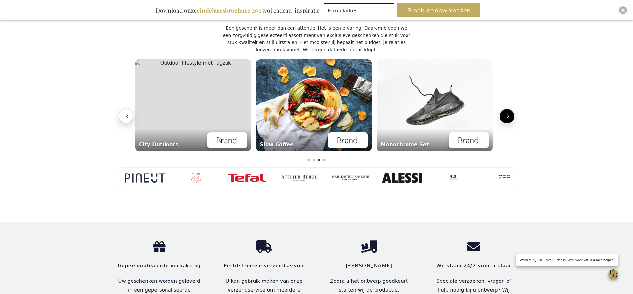
click at [127, 115] on icon "Vorige" at bounding box center [128, 116] width 2 height 3
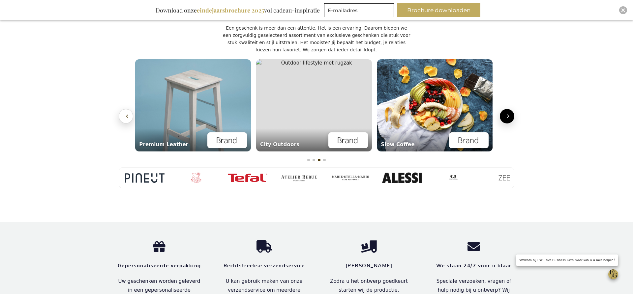
click at [127, 115] on icon "Vorige" at bounding box center [128, 116] width 2 height 3
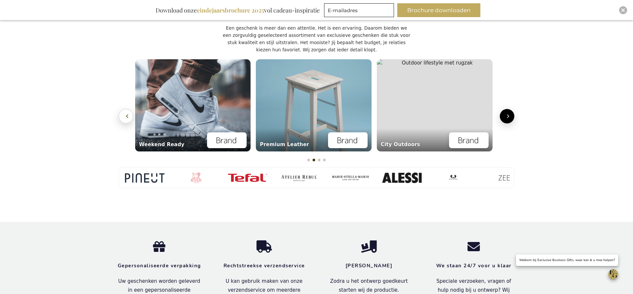
click at [127, 115] on icon "Vorige" at bounding box center [128, 116] width 2 height 3
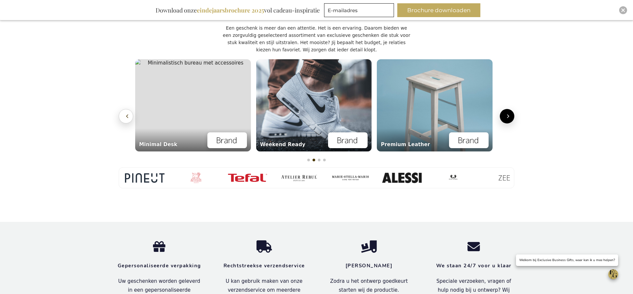
click at [127, 115] on icon "Vorige" at bounding box center [128, 116] width 2 height 3
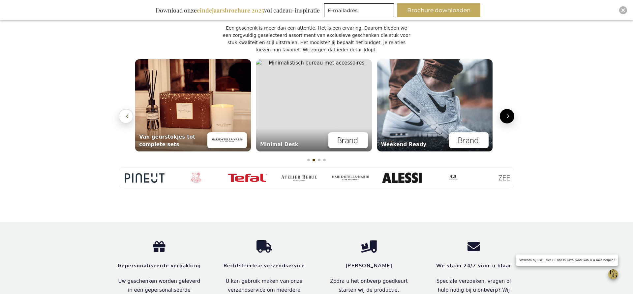
click at [127, 115] on icon "Vorige" at bounding box center [128, 116] width 2 height 3
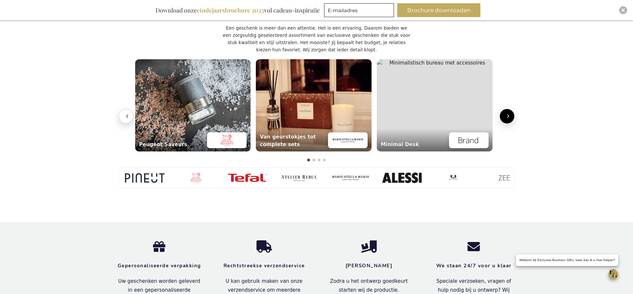
click at [127, 115] on icon "Vorige" at bounding box center [128, 116] width 2 height 3
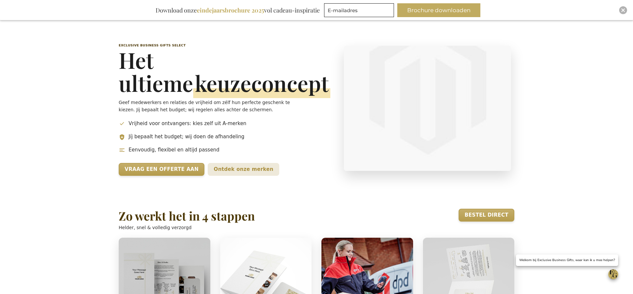
scroll to position [85, 0]
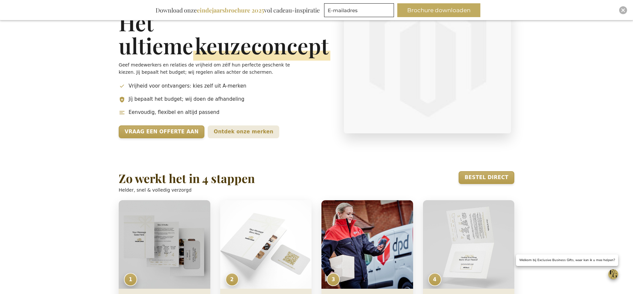
scroll to position [124, 0]
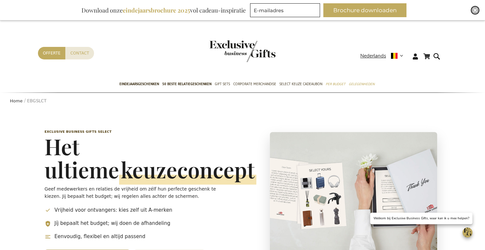
click at [474, 10] on img "Close" at bounding box center [475, 10] width 4 height 4
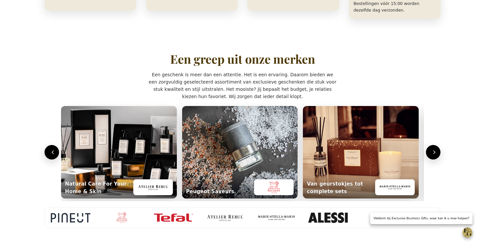
scroll to position [441, 0]
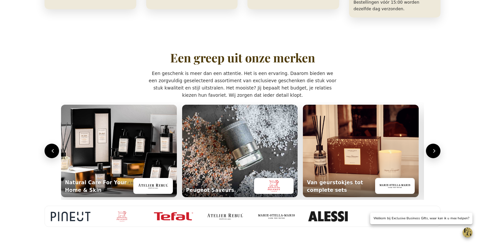
click at [440, 145] on section "Een greep uit onze merken Een geschenk is meer dan een attentie. Het is een erv…" at bounding box center [242, 138] width 409 height 209
click at [434, 147] on icon "Volgende" at bounding box center [434, 150] width 7 height 7
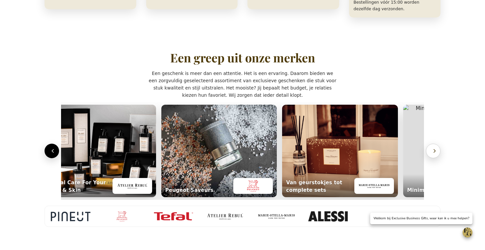
click at [434, 147] on icon "Volgende" at bounding box center [434, 150] width 7 height 7
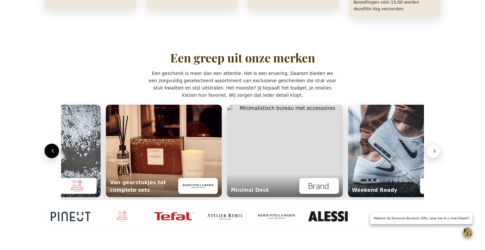
click at [434, 147] on icon "Volgende" at bounding box center [434, 150] width 7 height 7
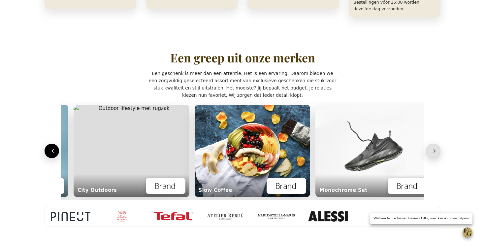
scroll to position [0, 728]
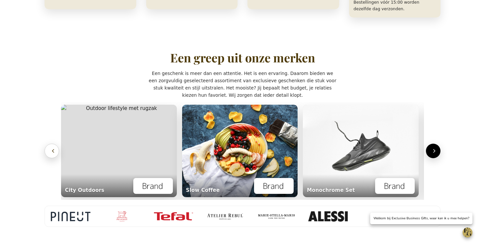
click at [52, 147] on icon "Vorige" at bounding box center [53, 150] width 7 height 7
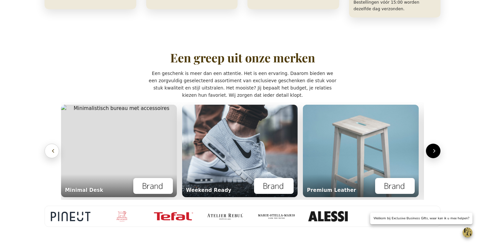
click at [52, 147] on icon "Vorige" at bounding box center [53, 150] width 7 height 7
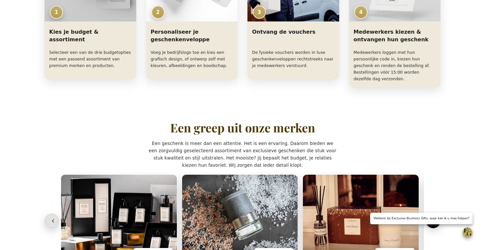
scroll to position [370, 0]
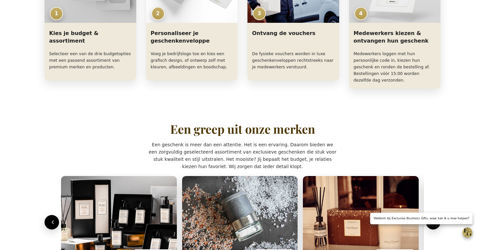
click at [248, 157] on p "Een geschenk is meer dan een attentie. Het is een ervaring. Daarom bieden we ee…" at bounding box center [243, 155] width 188 height 29
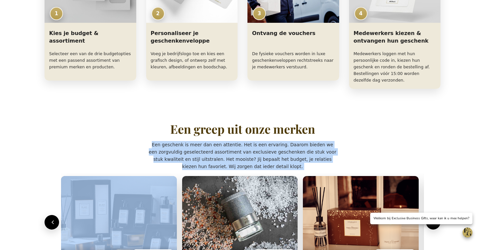
click at [248, 157] on p "Een geschenk is meer dan een attentie. Het is een ervaring. Daarom bieden we ee…" at bounding box center [243, 155] width 188 height 29
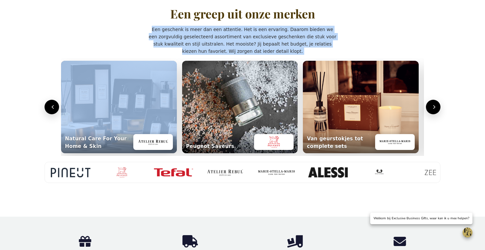
scroll to position [486, 0]
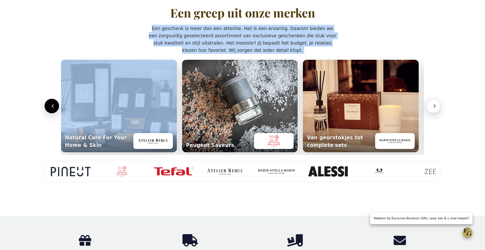
click at [432, 103] on icon "Volgende" at bounding box center [434, 106] width 7 height 7
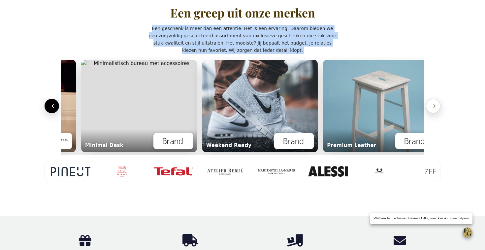
scroll to position [0, 365]
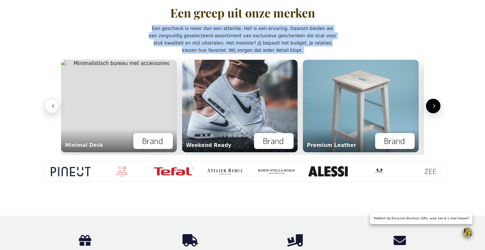
click at [50, 103] on icon "Vorige" at bounding box center [53, 106] width 7 height 7
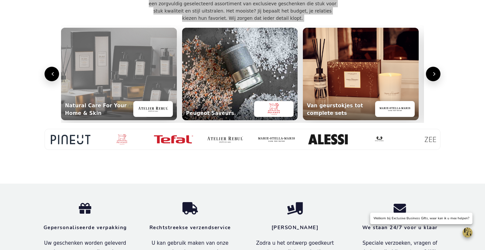
scroll to position [530, 0]
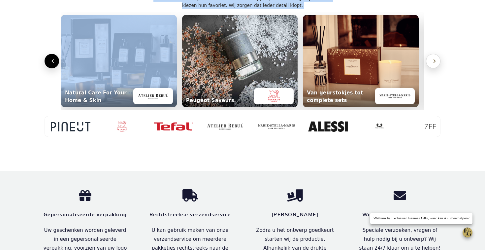
click at [434, 58] on icon "Volgende" at bounding box center [434, 61] width 7 height 7
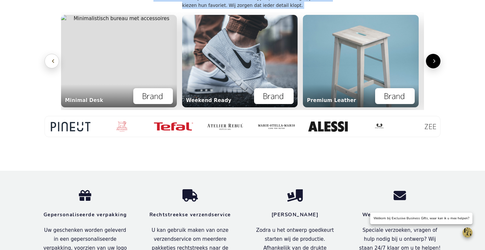
click at [51, 58] on icon "Vorige" at bounding box center [53, 61] width 7 height 7
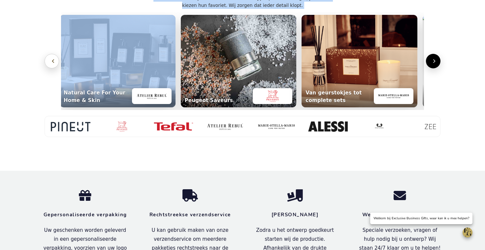
scroll to position [0, 3]
